Goal: Transaction & Acquisition: Purchase product/service

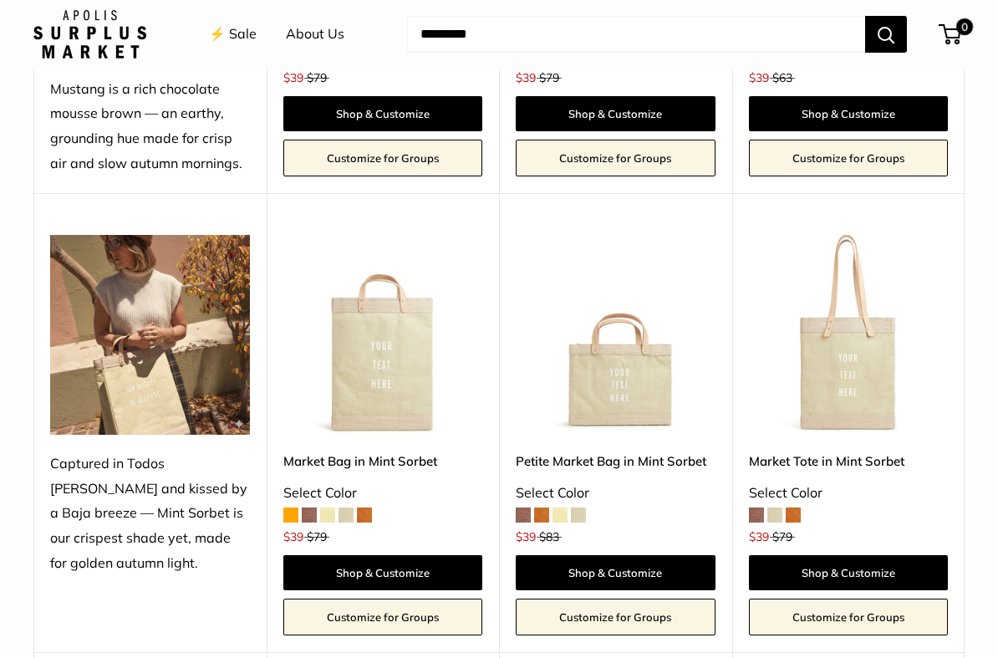
scroll to position [940, 0]
click at [797, 511] on span at bounding box center [793, 514] width 15 height 15
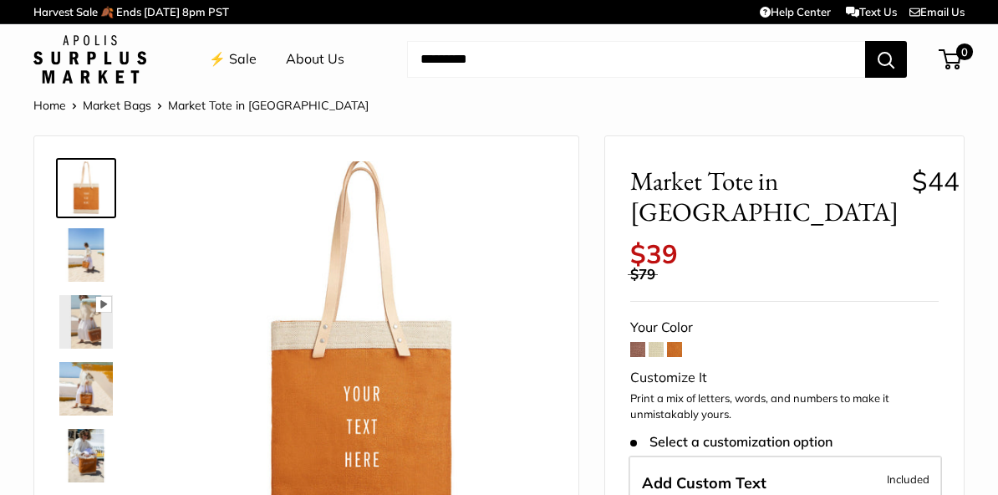
click at [88, 250] on img at bounding box center [85, 254] width 53 height 53
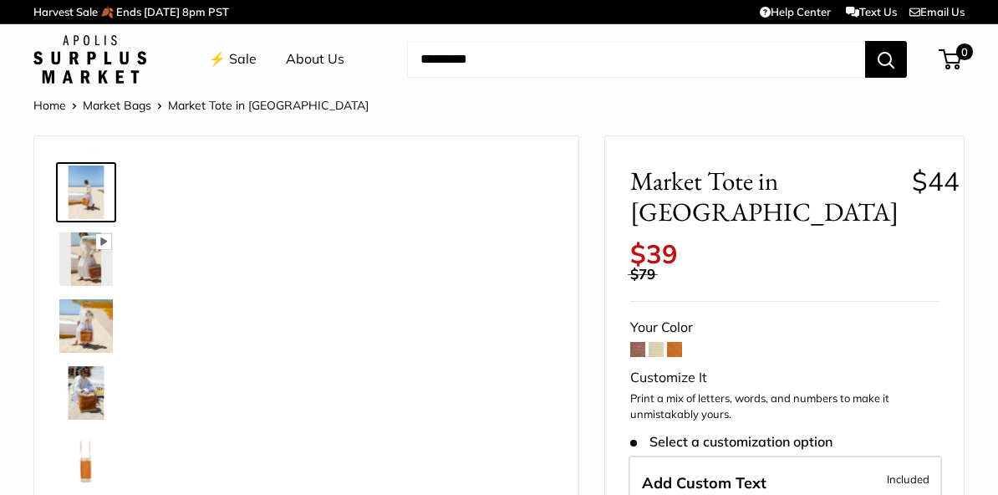
scroll to position [64, 0]
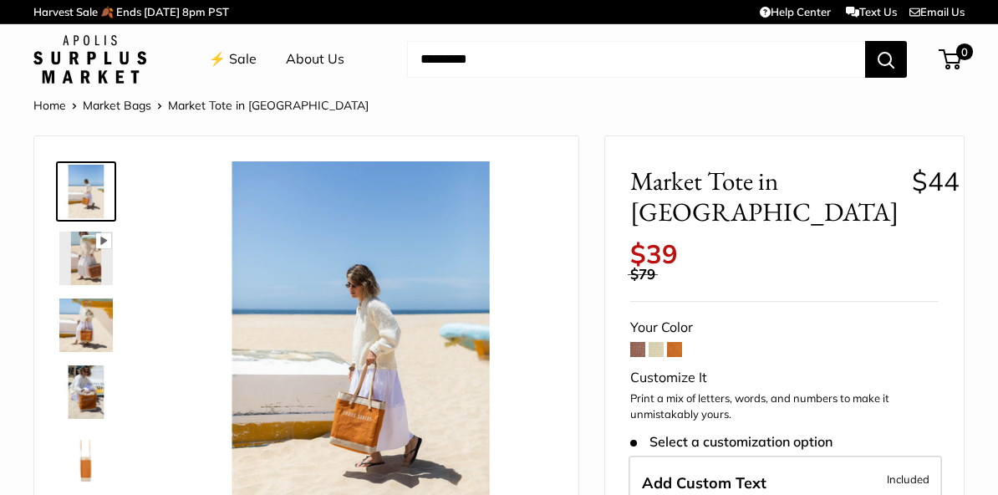
click at [85, 320] on img at bounding box center [85, 324] width 53 height 53
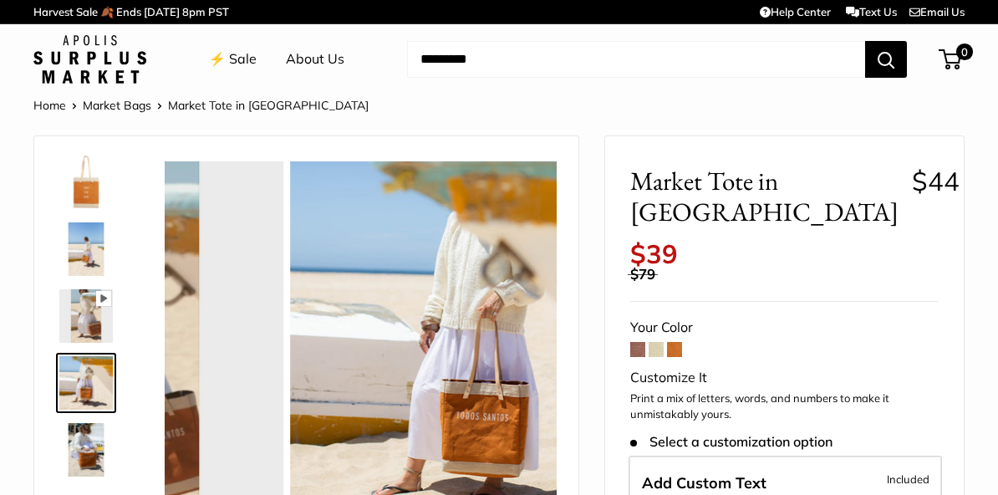
scroll to position [0, 0]
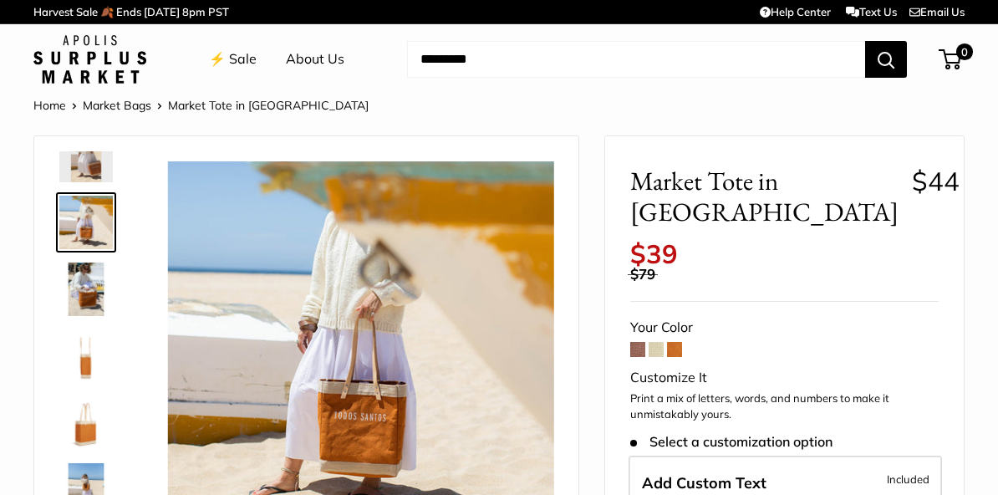
click at [89, 343] on img at bounding box center [85, 355] width 53 height 53
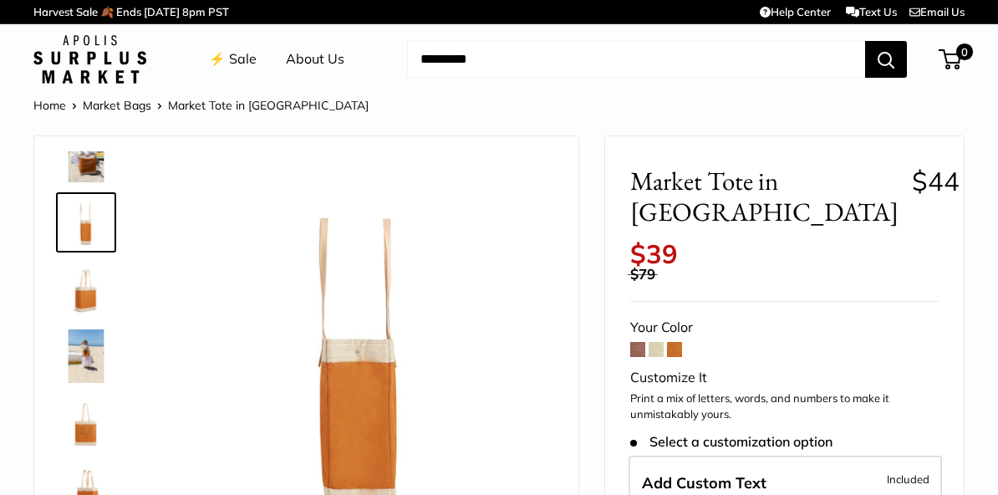
click at [85, 301] on img at bounding box center [85, 288] width 53 height 53
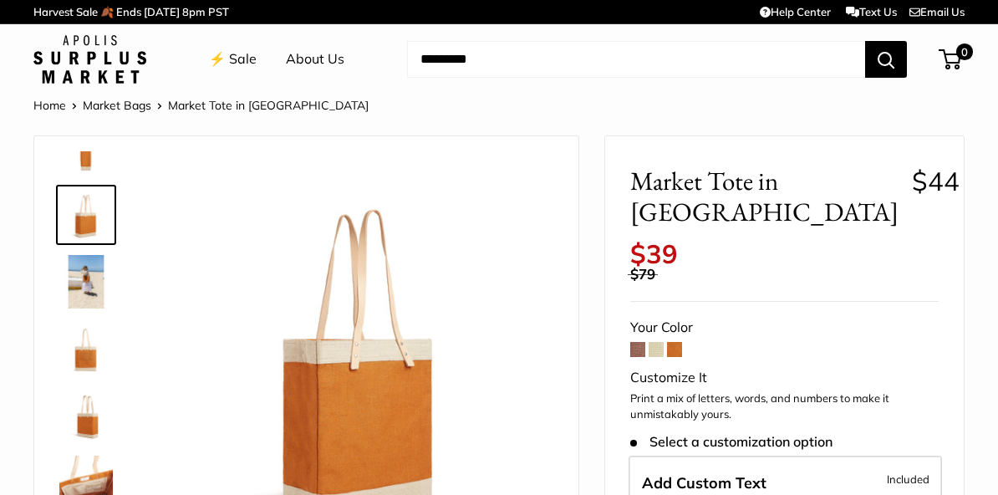
click at [78, 347] on img at bounding box center [85, 348] width 53 height 53
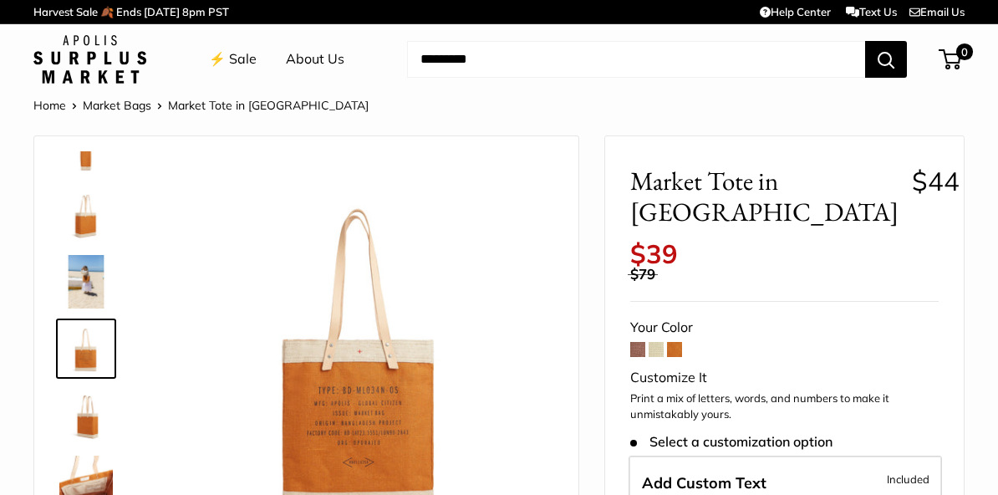
scroll to position [374, 0]
click at [79, 402] on img at bounding box center [85, 415] width 53 height 53
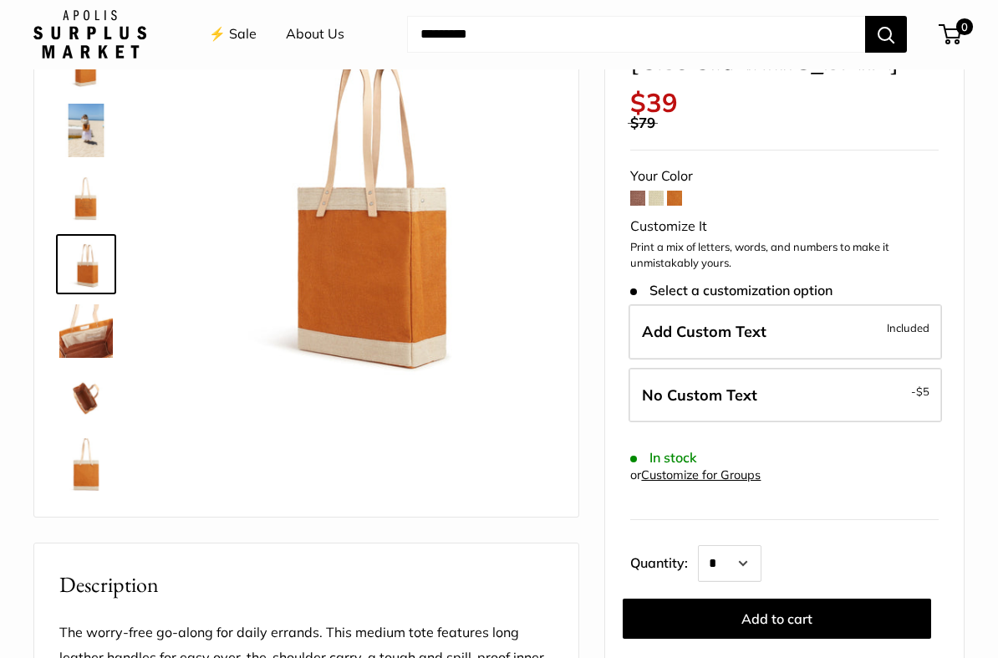
scroll to position [152, 0]
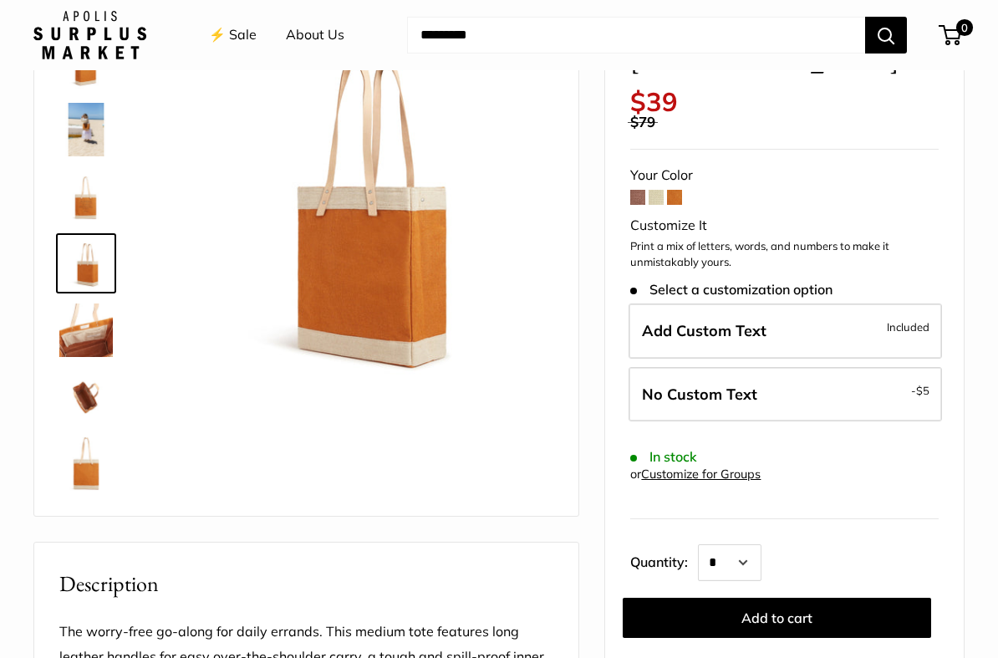
click at [885, 303] on label "Add Custom Text Included" at bounding box center [785, 330] width 313 height 55
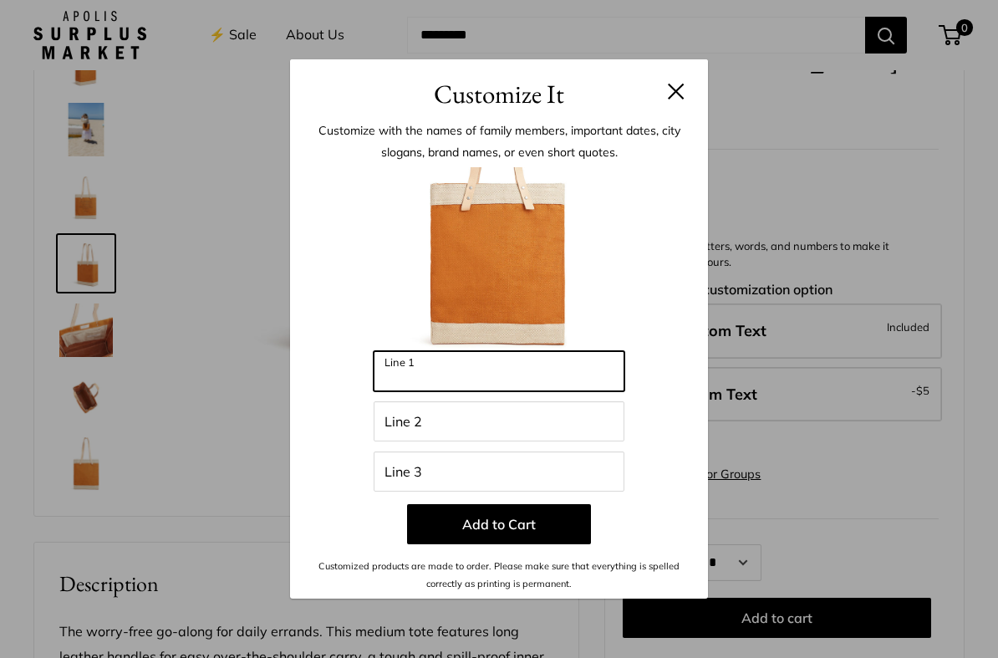
click at [538, 367] on input "Line 1" at bounding box center [499, 371] width 251 height 40
type input "****"
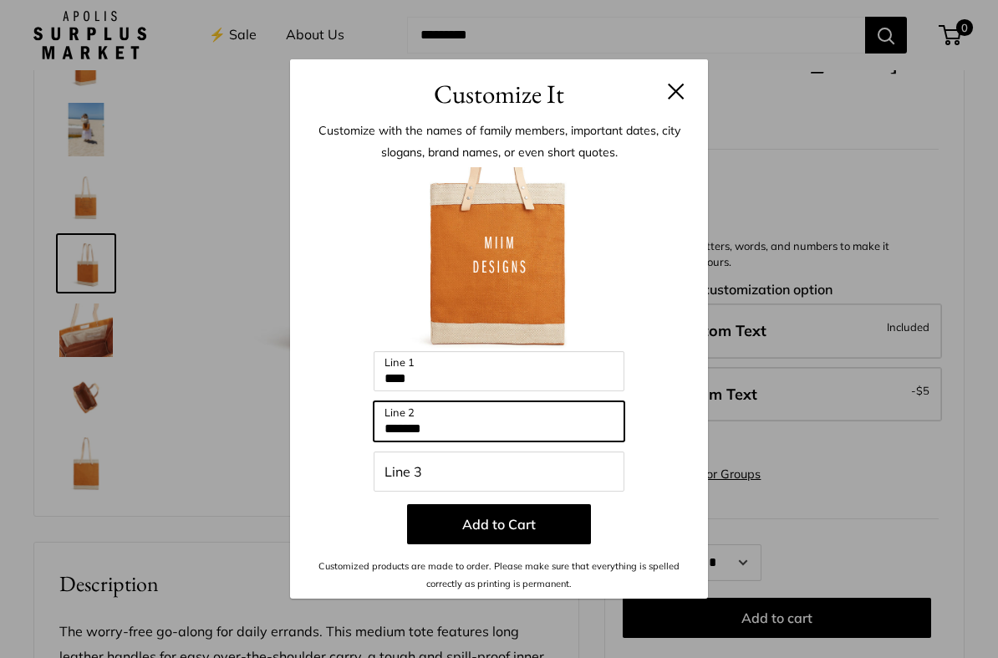
type input "*******"
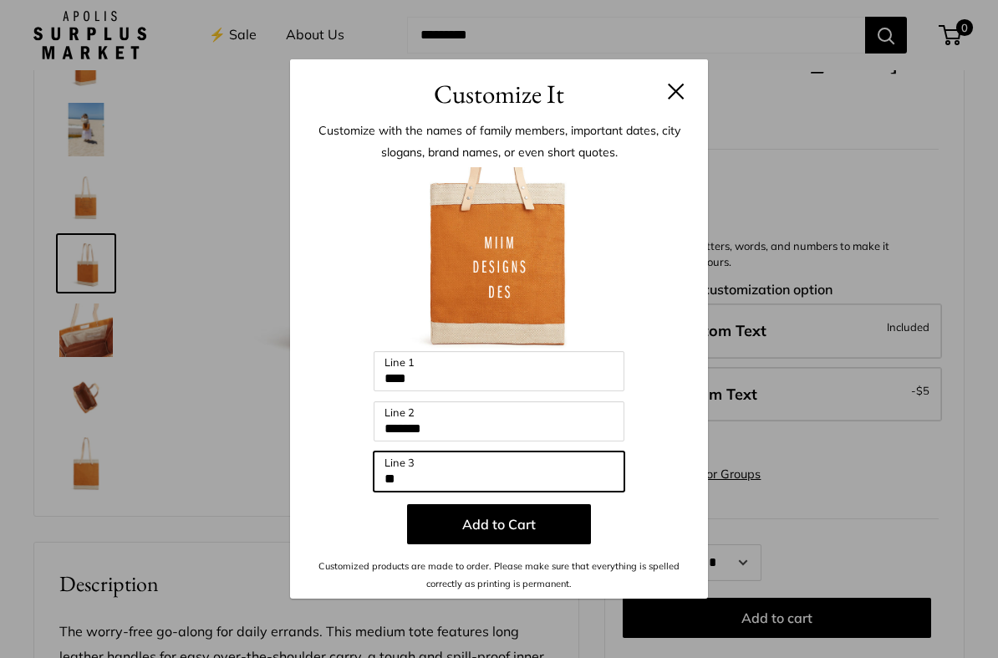
type input "*"
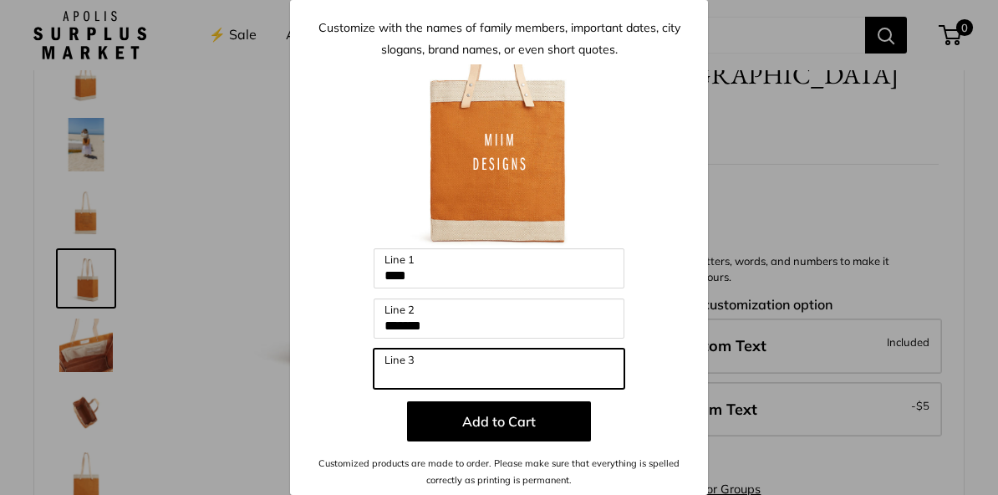
scroll to position [43, 0]
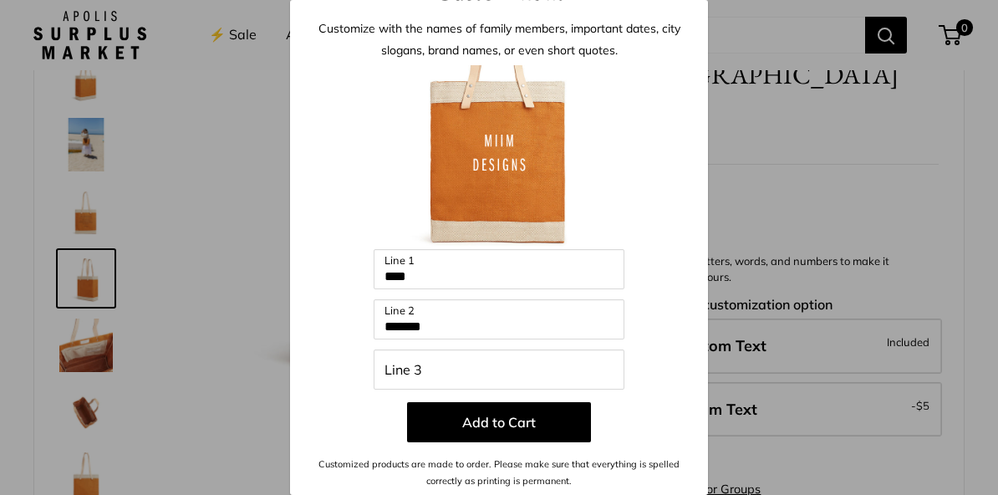
click at [522, 418] on button "Add to Cart" at bounding box center [499, 422] width 184 height 40
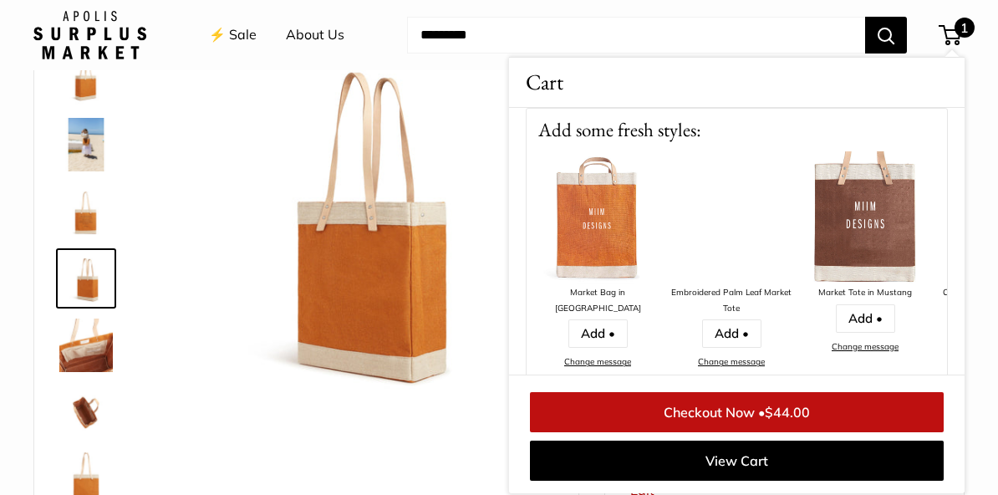
scroll to position [171, 0]
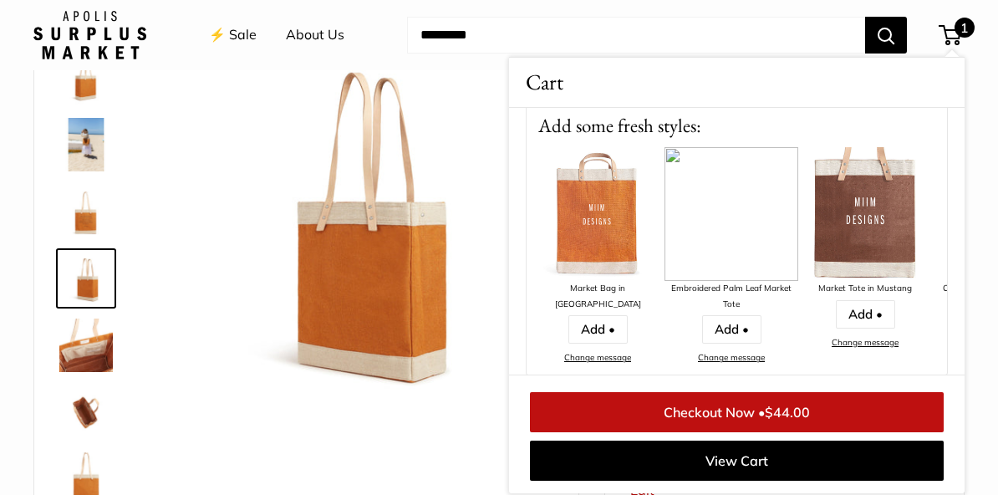
click at [935, 345] on div "Crossbody Bottle Bag in Red Gingham Add • Change message" at bounding box center [999, 256] width 134 height 219
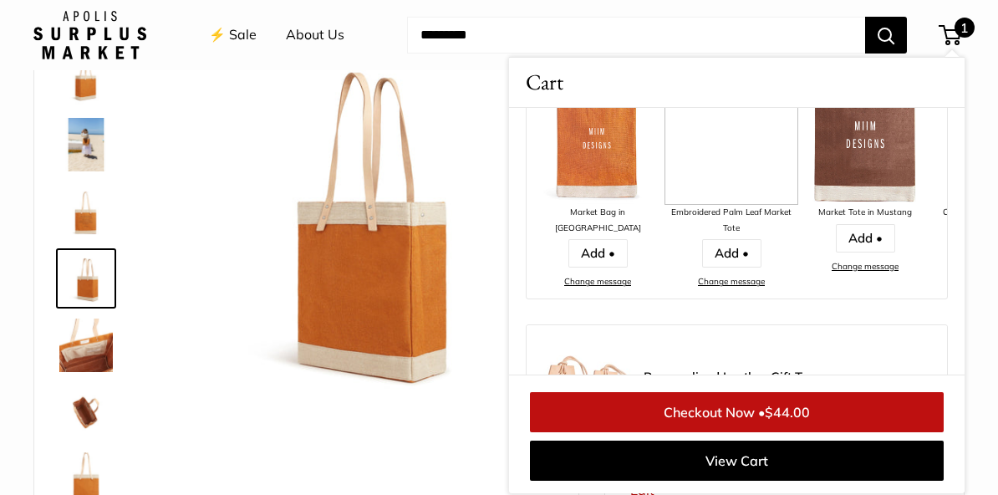
scroll to position [339, 0]
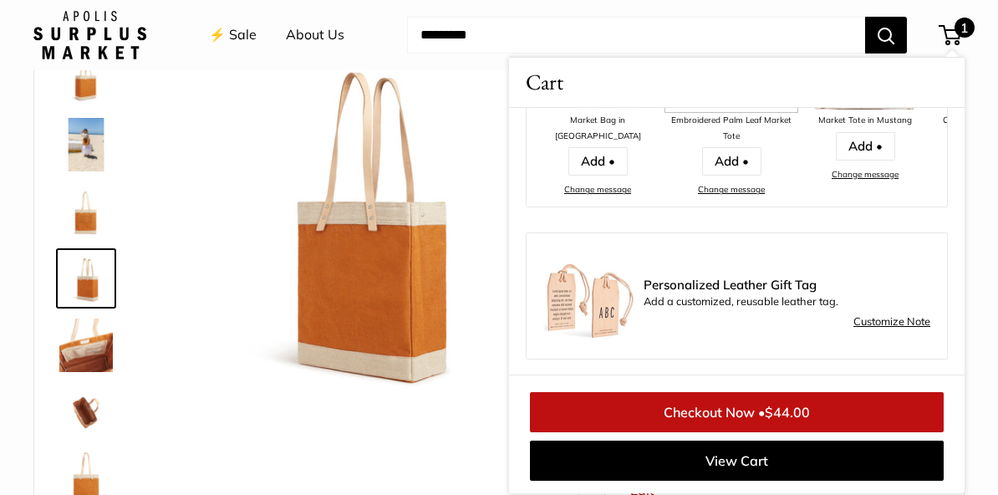
click at [235, 38] on link "⚡️ Sale" at bounding box center [233, 35] width 48 height 25
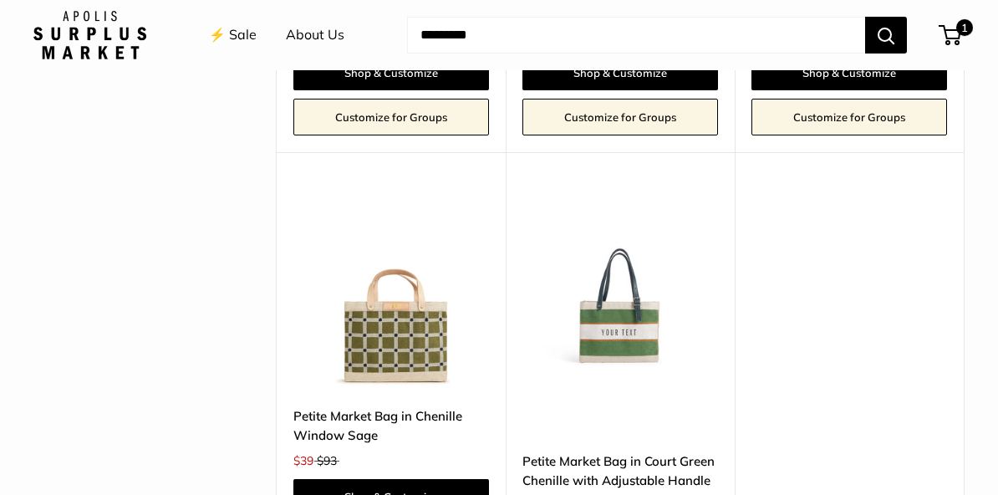
scroll to position [3801, 0]
